Goal: Register for event/course

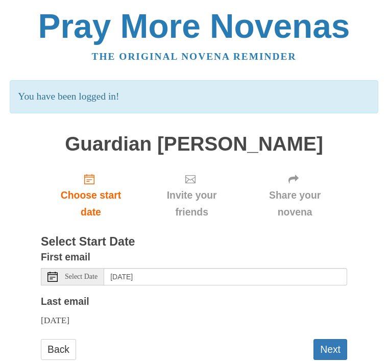
scroll to position [61, 0]
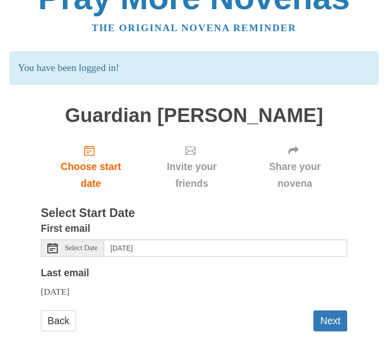
click at [329, 320] on button "Next" at bounding box center [331, 321] width 34 height 21
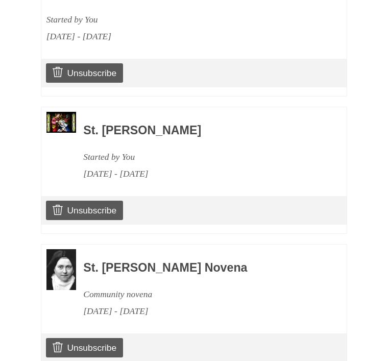
scroll to position [548, 0]
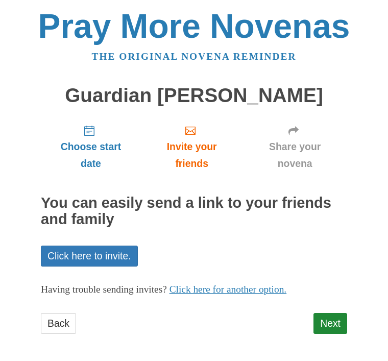
click at [329, 313] on link "Next" at bounding box center [331, 323] width 34 height 21
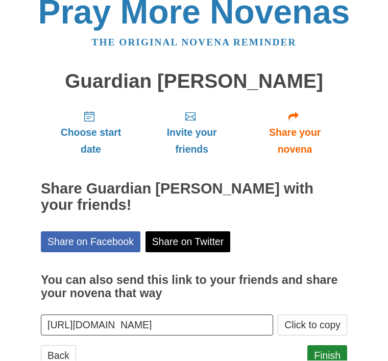
scroll to position [12, 0]
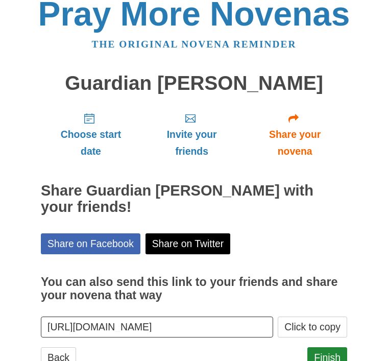
click at [324, 356] on link "Finish" at bounding box center [328, 357] width 40 height 21
